Goal: Transaction & Acquisition: Purchase product/service

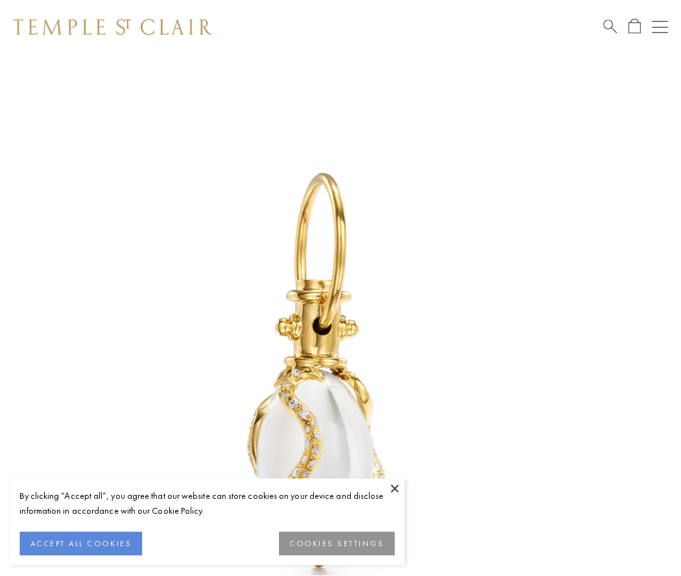
scroll to position [1, 0]
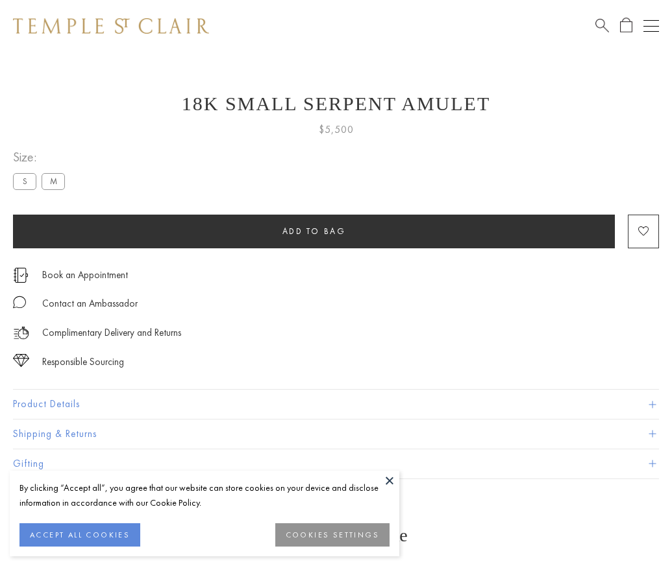
click at [313, 231] on span "Add to bag" at bounding box center [314, 231] width 64 height 11
